Goal: Contribute content: Add original content to the website for others to see

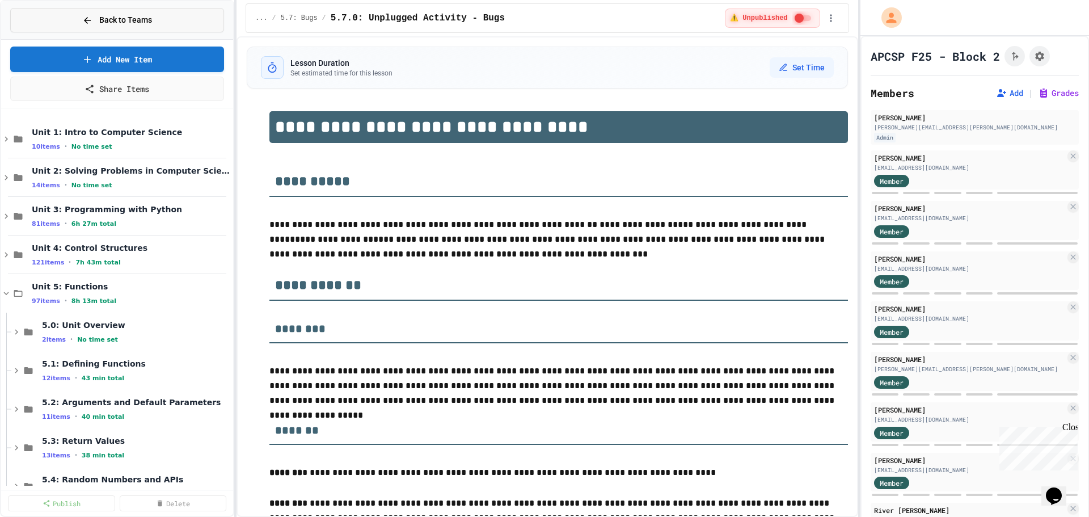
click at [178, 16] on button "Back to Teams" at bounding box center [117, 20] width 214 height 24
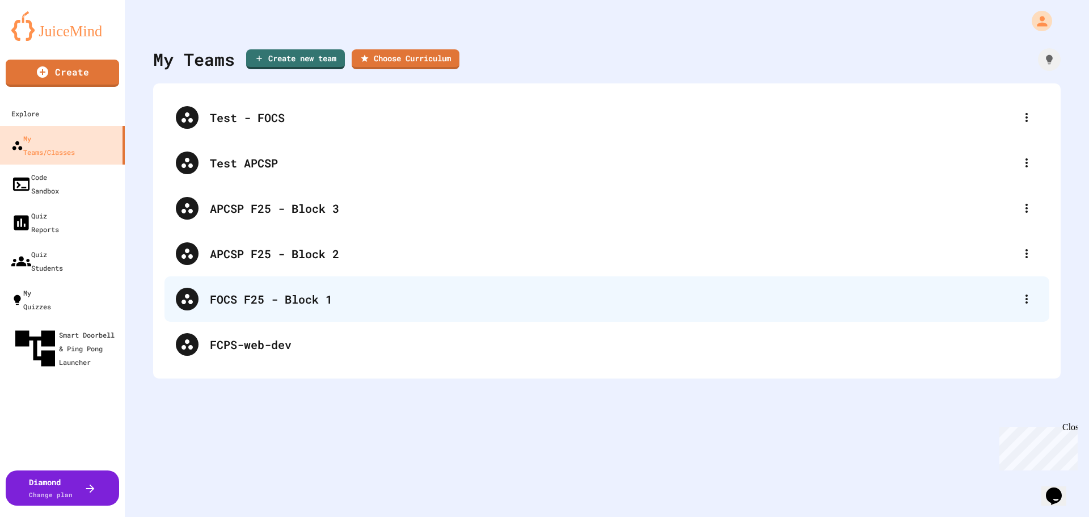
click at [348, 306] on div "FOCS F25 - Block 1" at bounding box center [613, 299] width 806 height 17
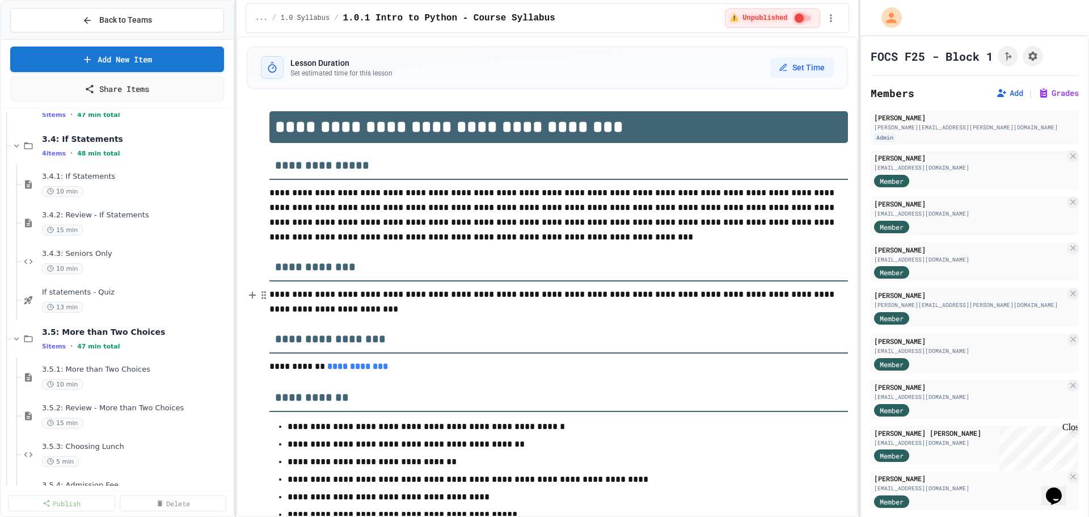
scroll to position [284, 0]
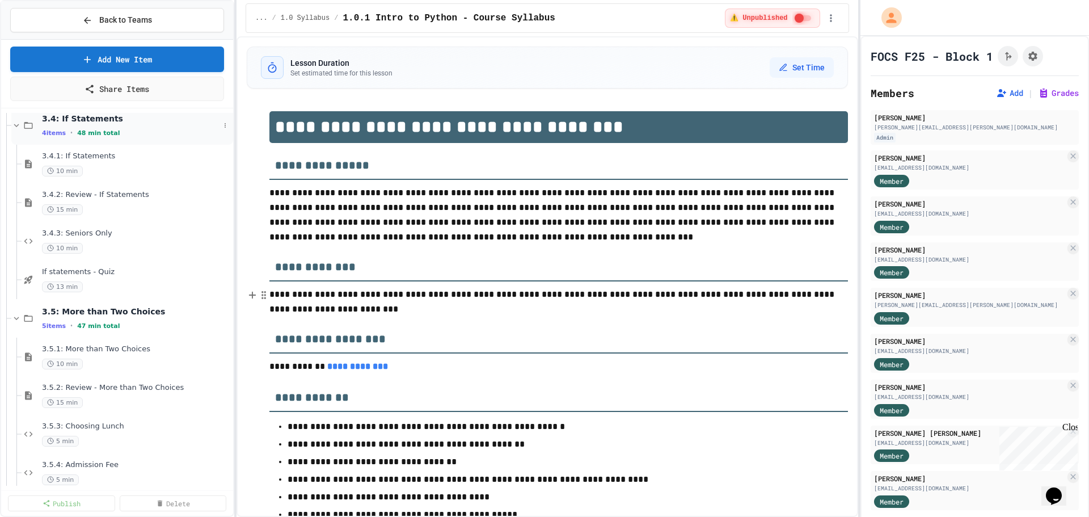
click at [14, 122] on icon at bounding box center [16, 125] width 10 height 10
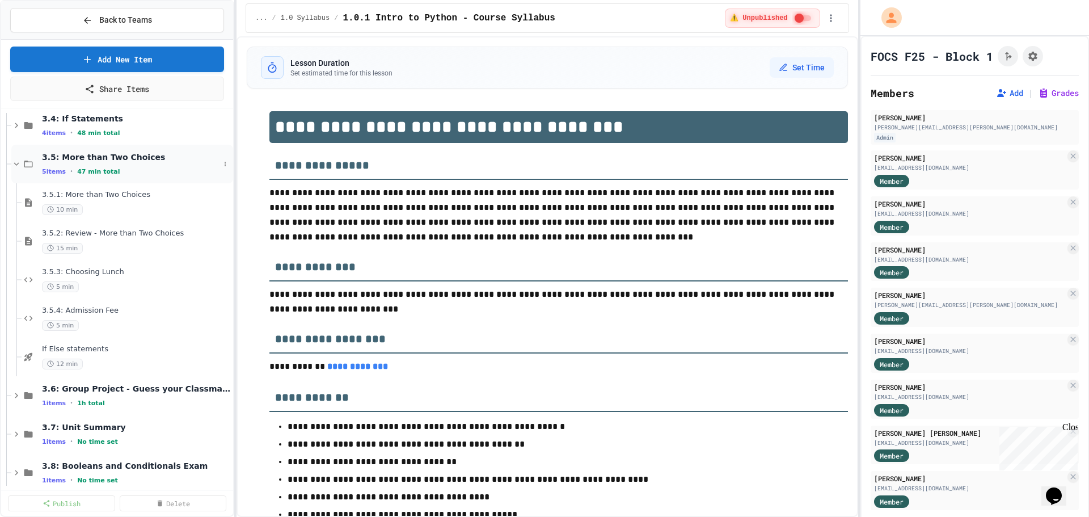
click at [18, 165] on icon at bounding box center [16, 164] width 10 height 10
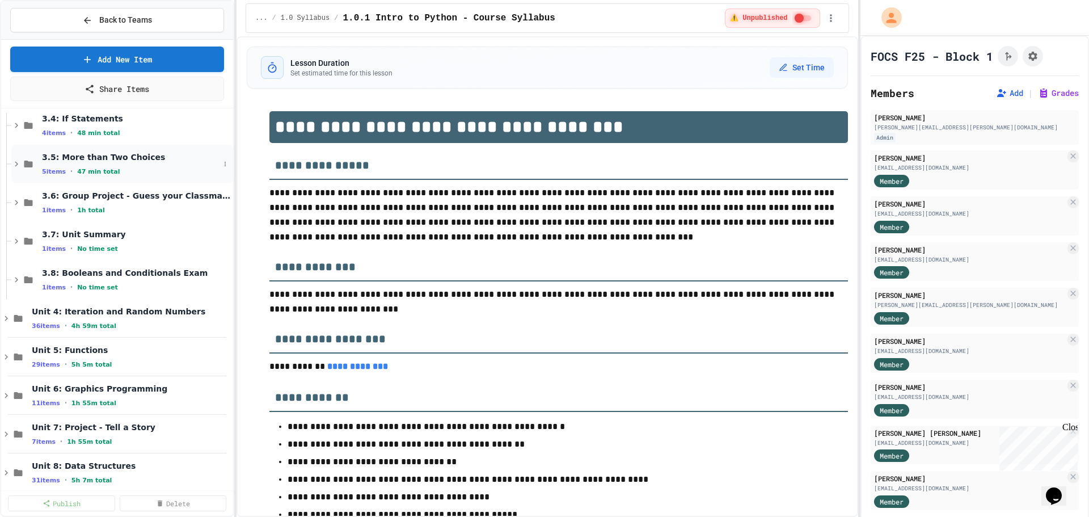
click at [158, 165] on div "3.5: More than Two Choices 5 items • 47 min total" at bounding box center [131, 164] width 178 height 24
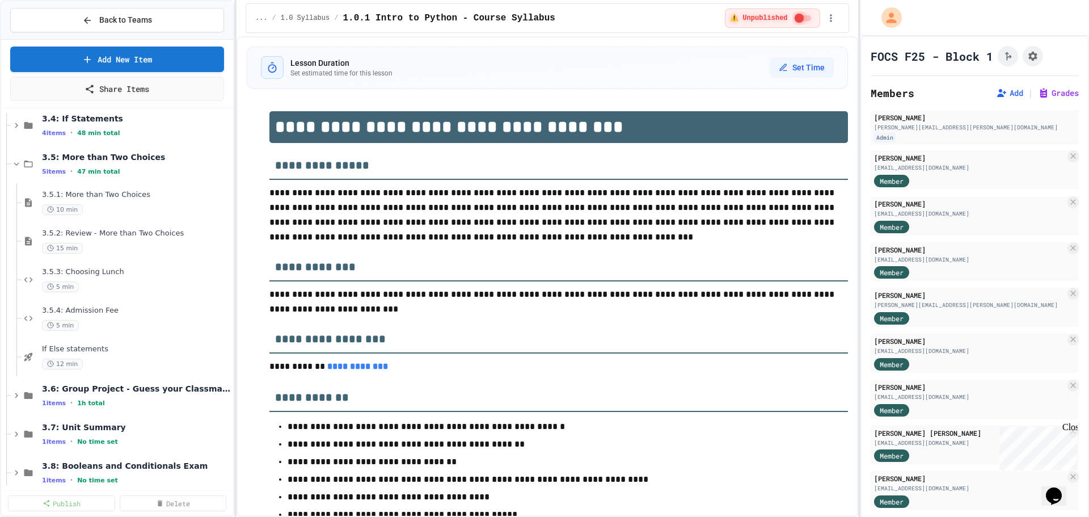
click at [158, 165] on div "3.5: More than Two Choices 5 items • 47 min total" at bounding box center [136, 164] width 189 height 24
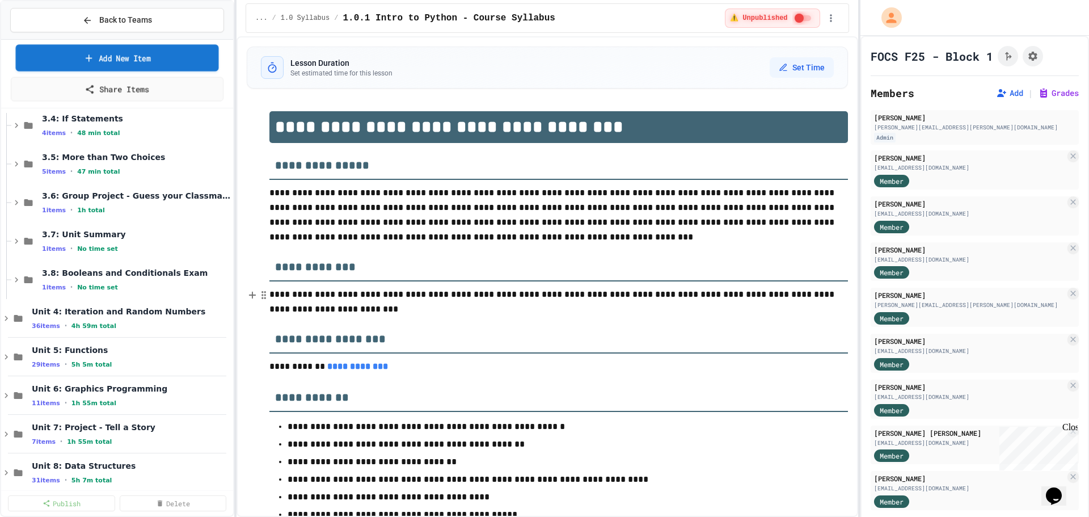
click at [150, 63] on link "Add New Item" at bounding box center [117, 57] width 203 height 27
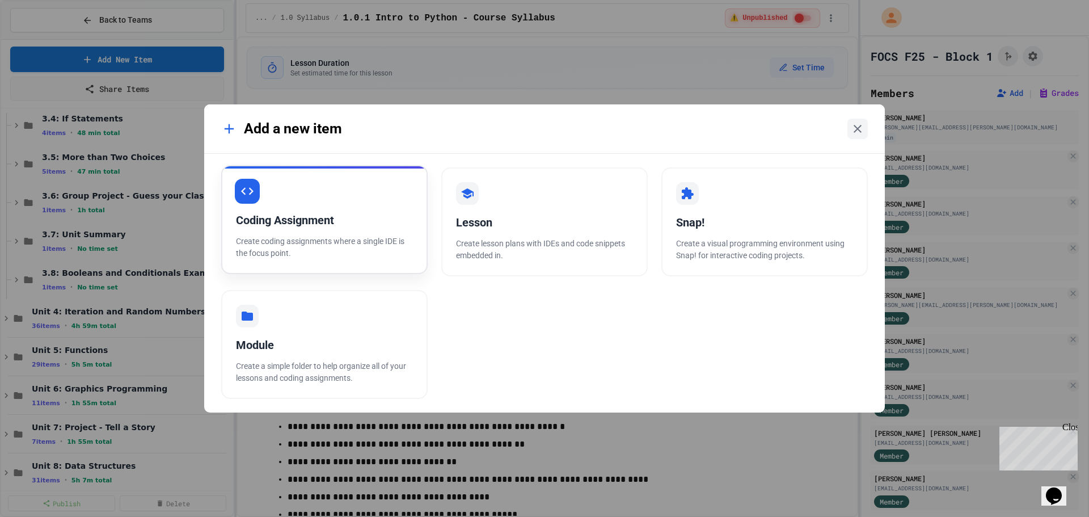
click at [357, 227] on div "Coding Assignment" at bounding box center [324, 220] width 177 height 17
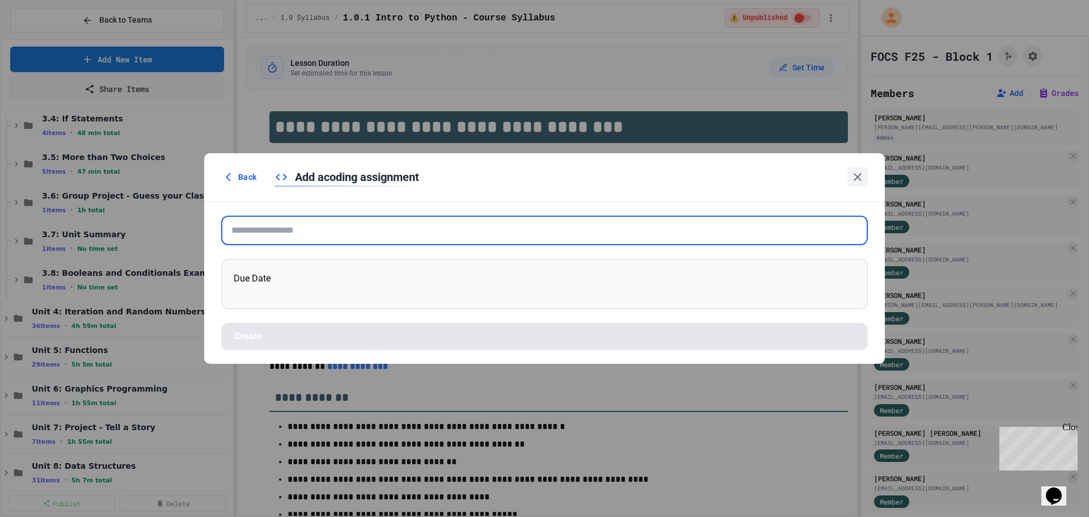
click at [357, 227] on input "text" at bounding box center [544, 231] width 647 height 30
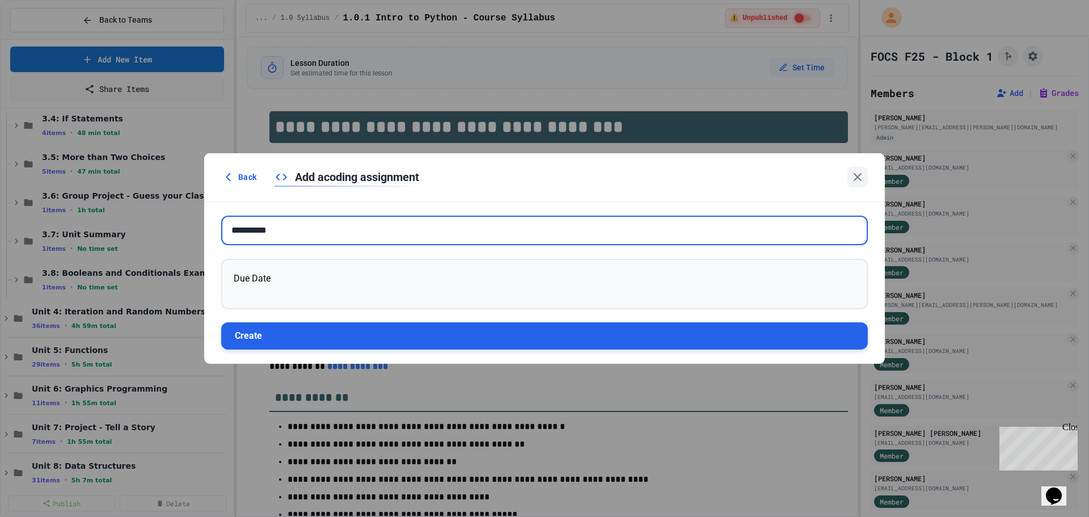
type input "**********"
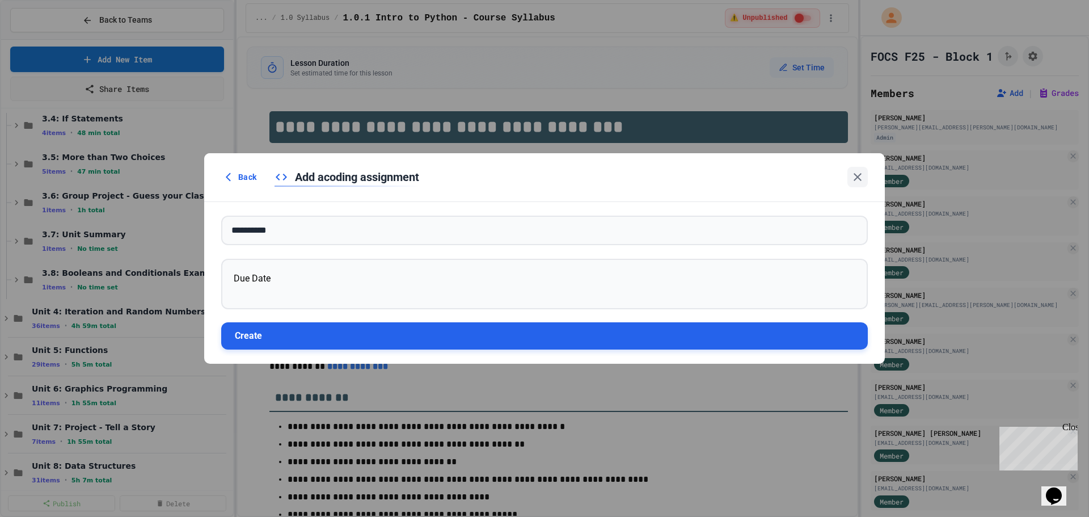
click at [340, 336] on button "Create" at bounding box center [544, 335] width 647 height 27
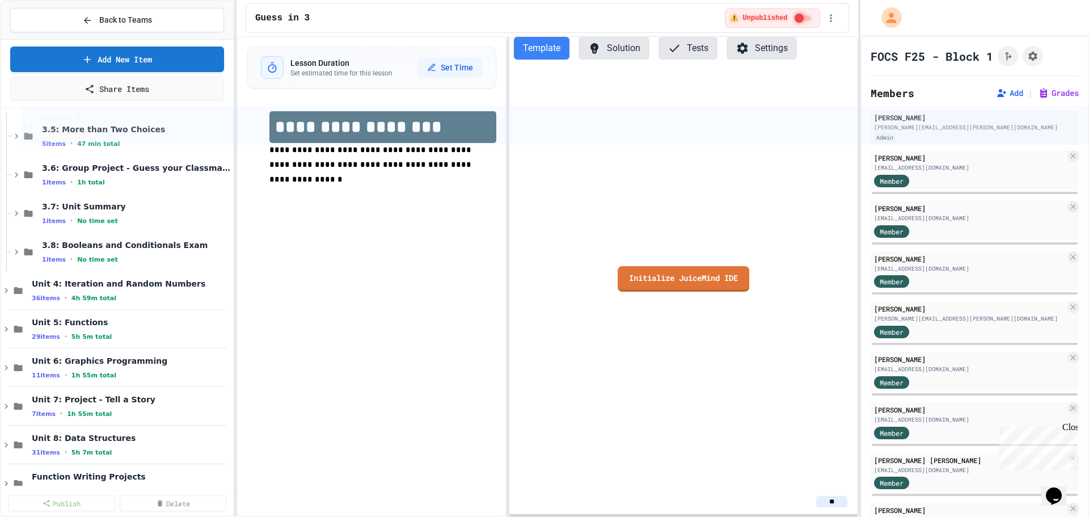
scroll to position [253, 0]
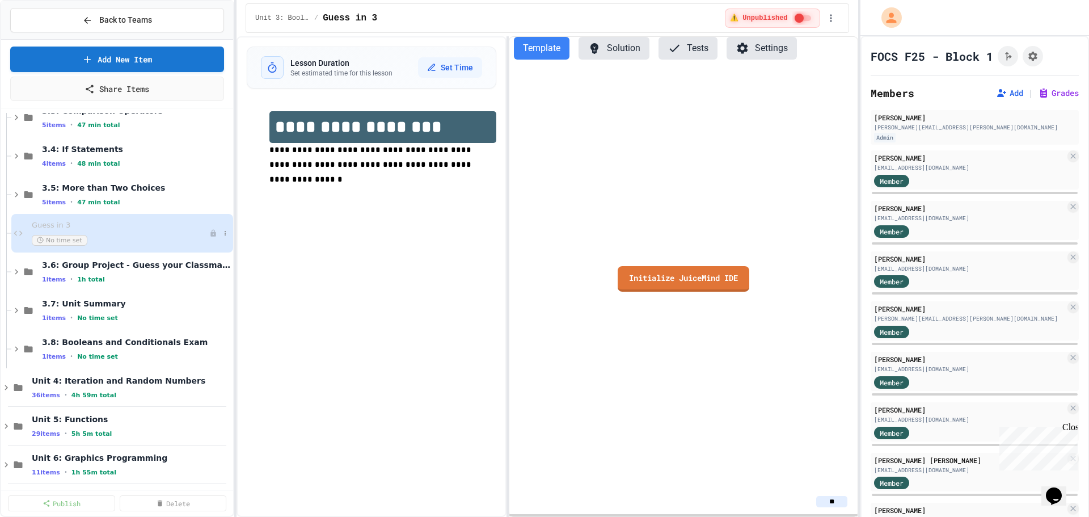
click at [92, 225] on span "Guess in 3" at bounding box center [121, 226] width 178 height 10
click at [407, 139] on h1 "**********" at bounding box center [383, 127] width 227 height 32
click at [407, 131] on h1 "**********" at bounding box center [383, 127] width 227 height 32
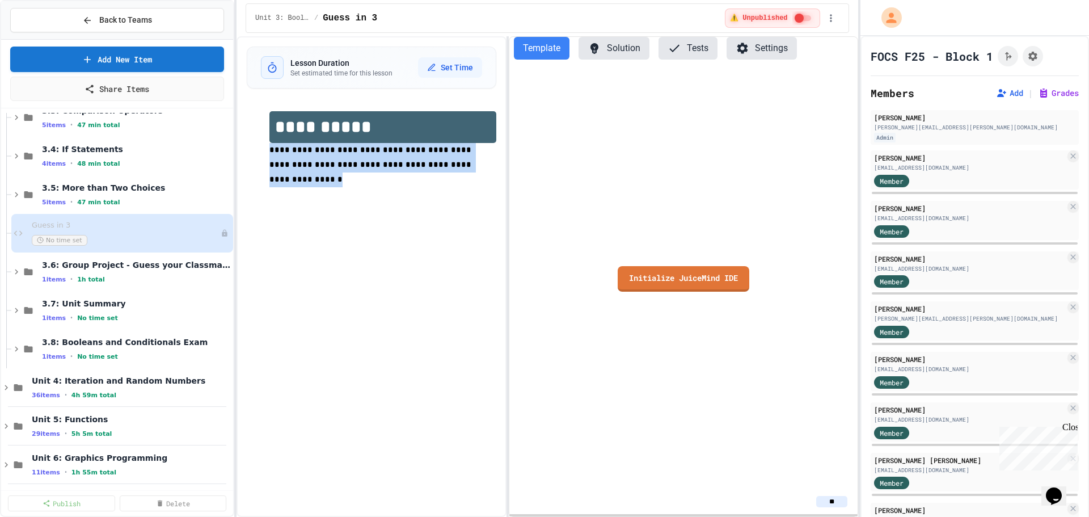
drag, startPoint x: 423, startPoint y: 167, endPoint x: 264, endPoint y: 150, distance: 159.8
click at [264, 150] on div "**********" at bounding box center [372, 156] width 250 height 113
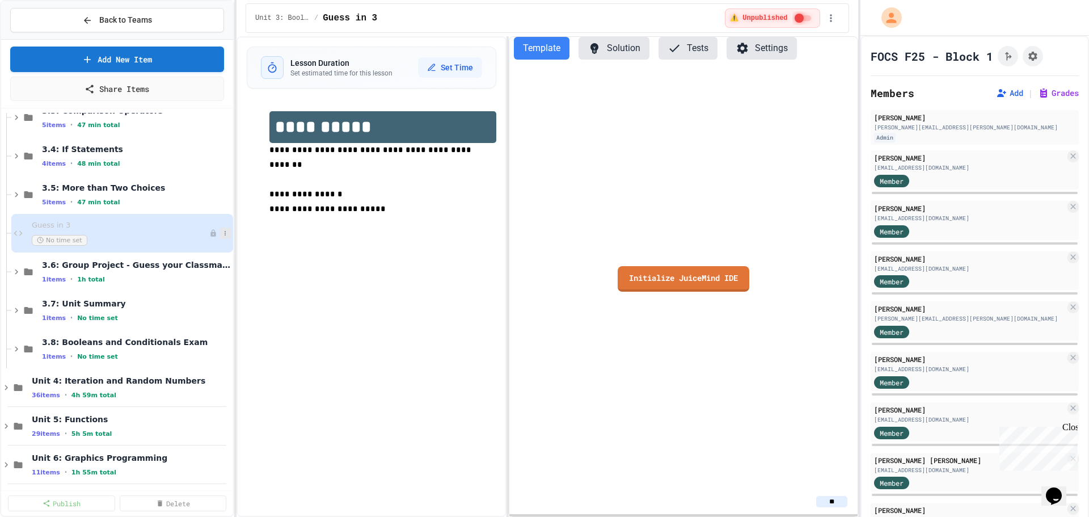
click at [225, 231] on icon at bounding box center [225, 233] width 1 height 5
click at [197, 291] on button "Publish" at bounding box center [193, 295] width 87 height 20
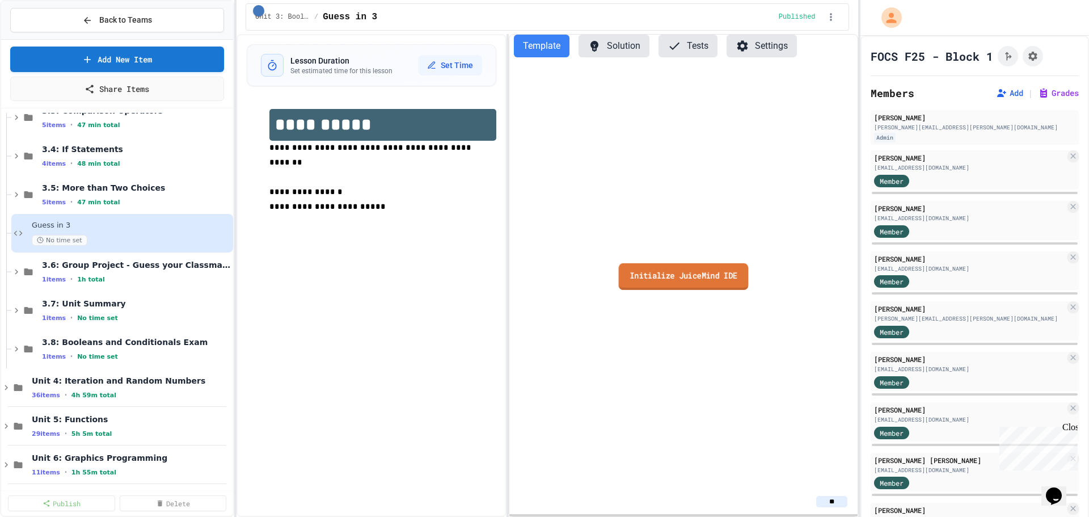
click at [719, 268] on link "Initialize JuiceMind IDE" at bounding box center [683, 276] width 130 height 27
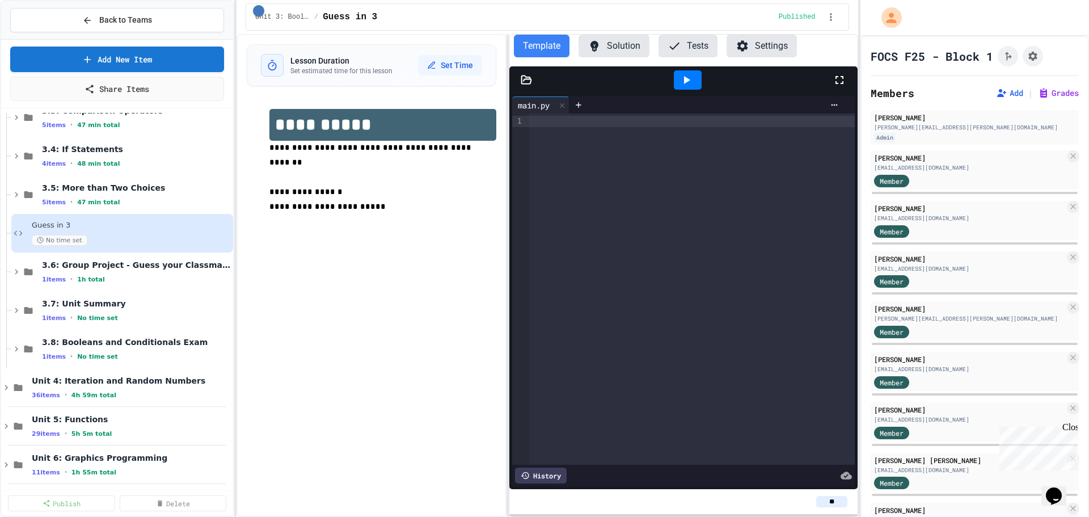
click at [807, 242] on div at bounding box center [691, 288] width 325 height 351
click at [665, 141] on div at bounding box center [691, 288] width 325 height 351
